Goal: Navigation & Orientation: Find specific page/section

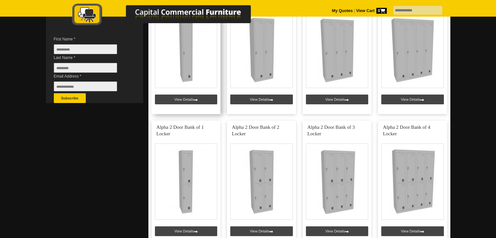
scroll to position [180, 0]
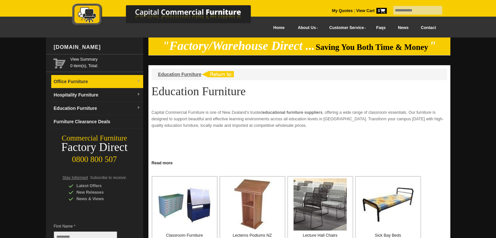
click at [81, 80] on link "Office Furniture" at bounding box center [97, 81] width 92 height 13
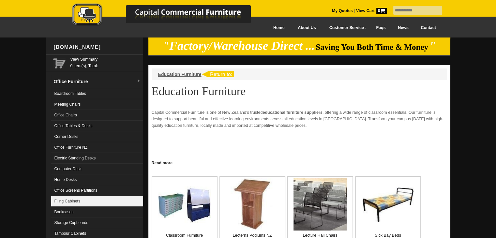
click at [72, 201] on link "Filing Cabinets" at bounding box center [97, 201] width 92 height 11
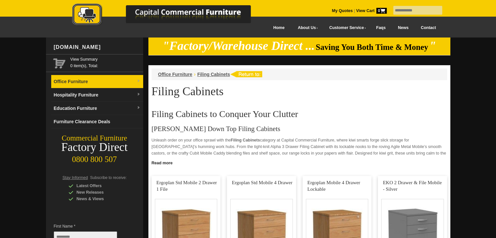
click at [133, 83] on link "Office Furniture" at bounding box center [97, 81] width 92 height 13
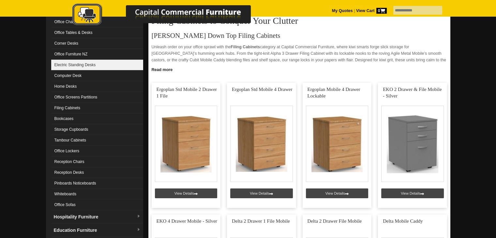
scroll to position [95, 0]
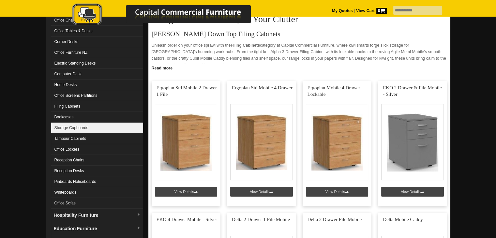
click at [100, 126] on link "Storage Cupboards" at bounding box center [97, 128] width 92 height 11
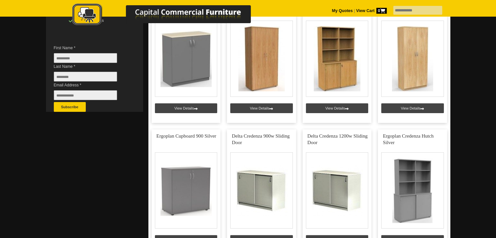
scroll to position [179, 0]
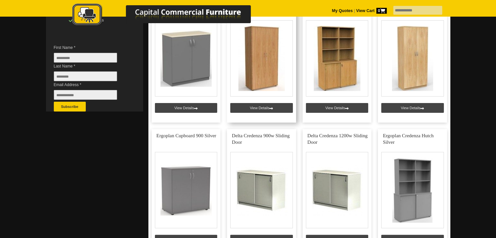
click at [270, 107] on link at bounding box center [261, 59] width 69 height 125
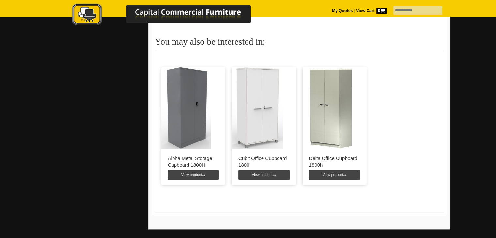
scroll to position [389, 0]
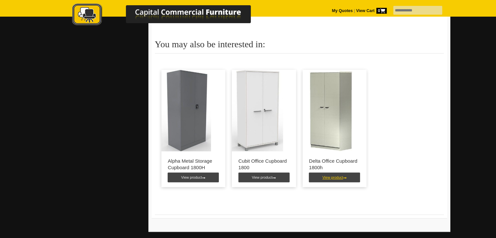
click at [339, 179] on link "View product" at bounding box center [334, 178] width 51 height 10
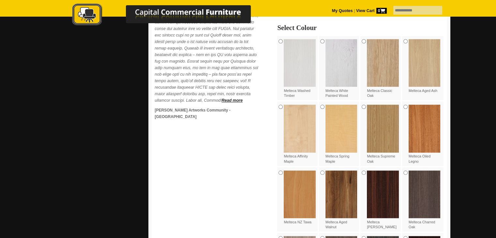
scroll to position [407, 0]
